Goal: Transaction & Acquisition: Obtain resource

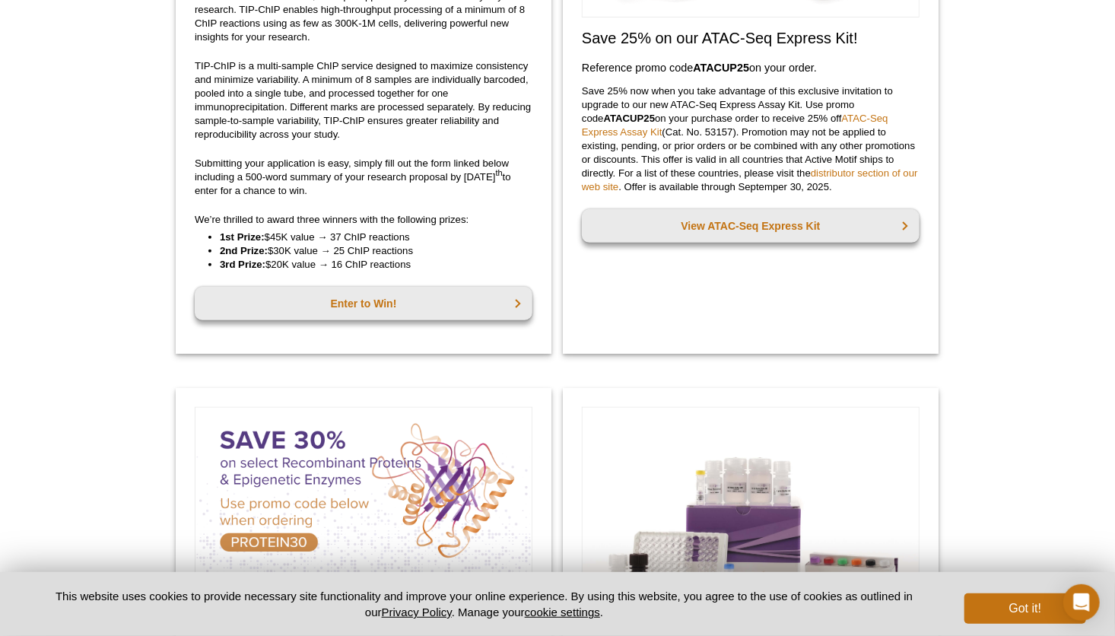
scroll to position [205, 0]
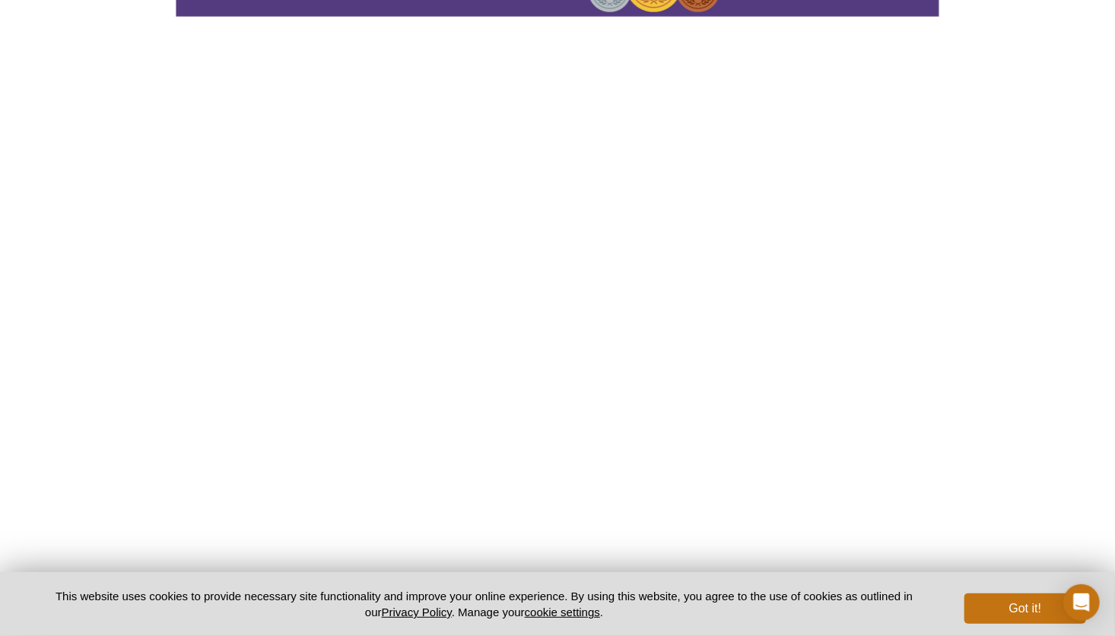
scroll to position [205, 0]
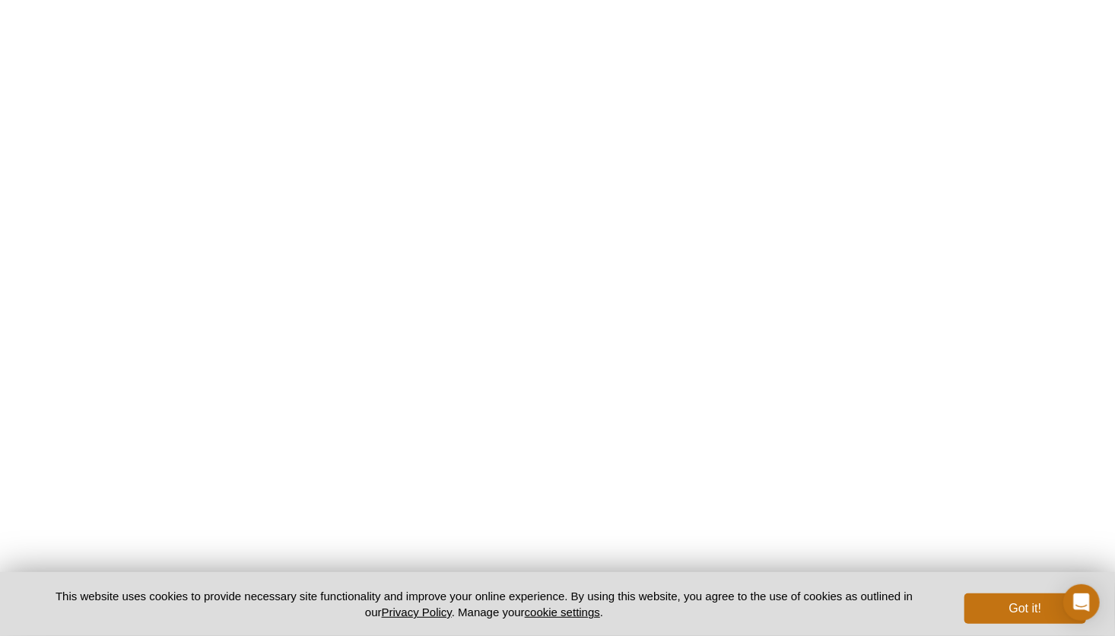
scroll to position [357, 0]
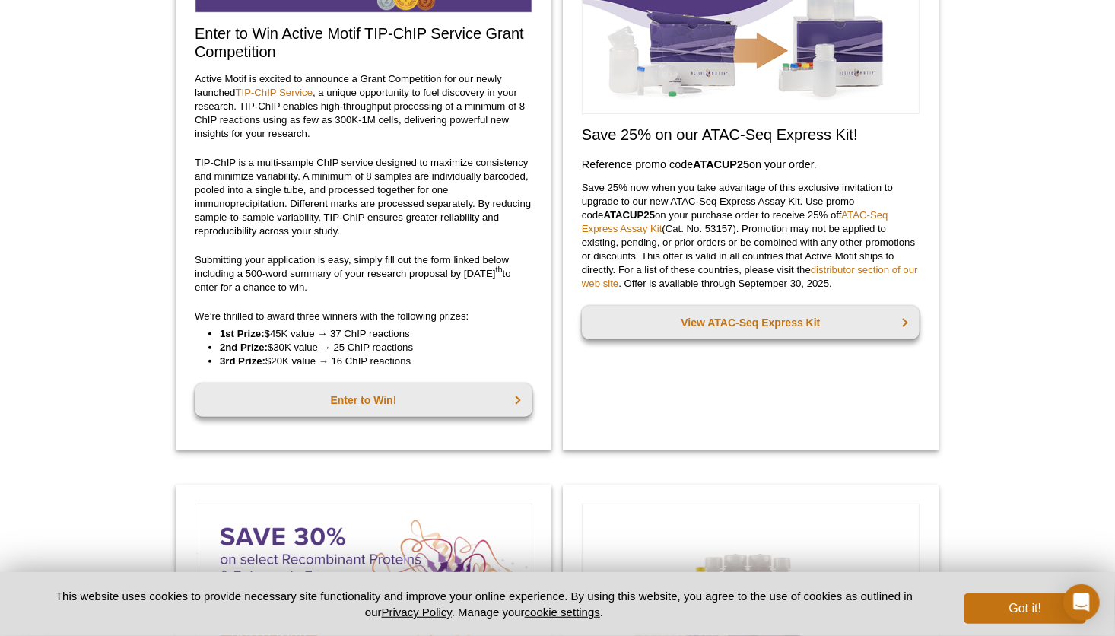
scroll to position [205, 0]
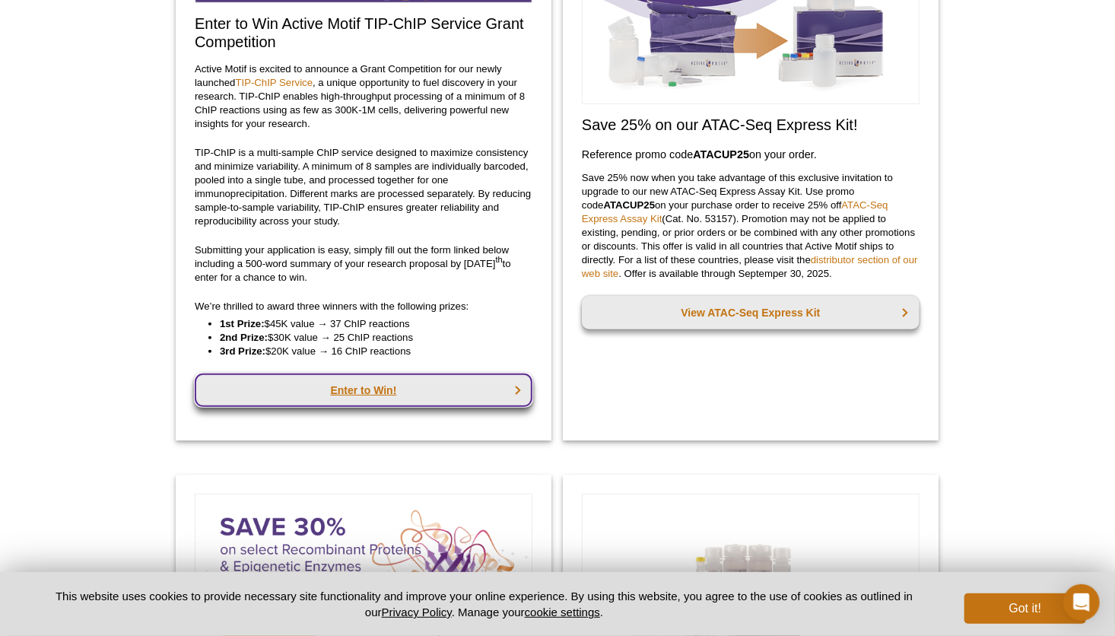
click at [354, 383] on link "Enter to Win!" at bounding box center [364, 389] width 338 height 33
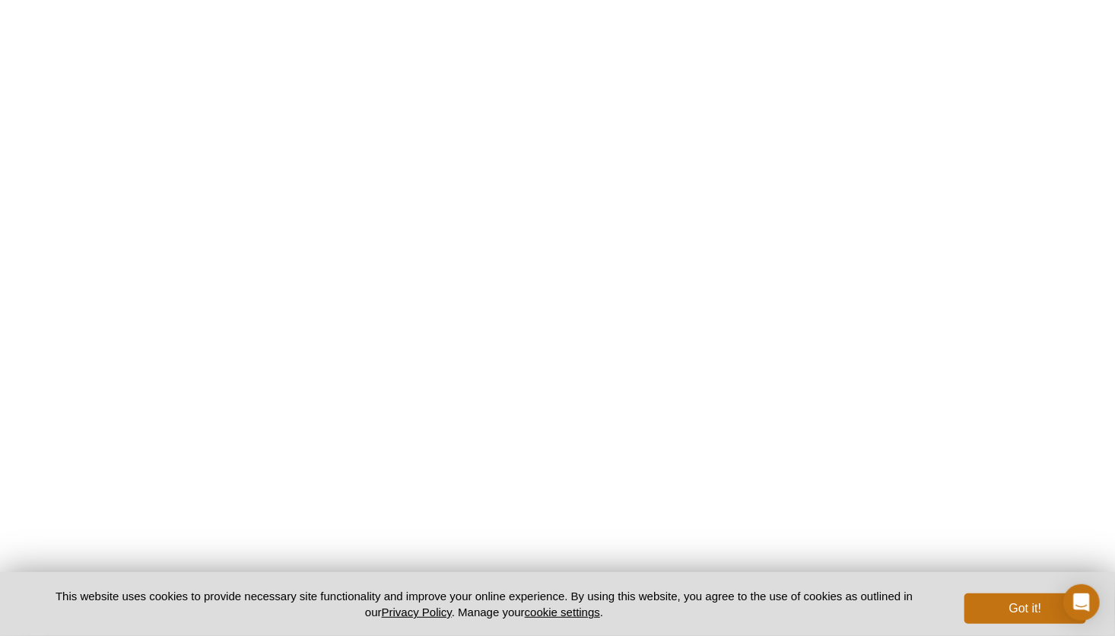
scroll to position [433, 0]
